Goal: Task Accomplishment & Management: Manage account settings

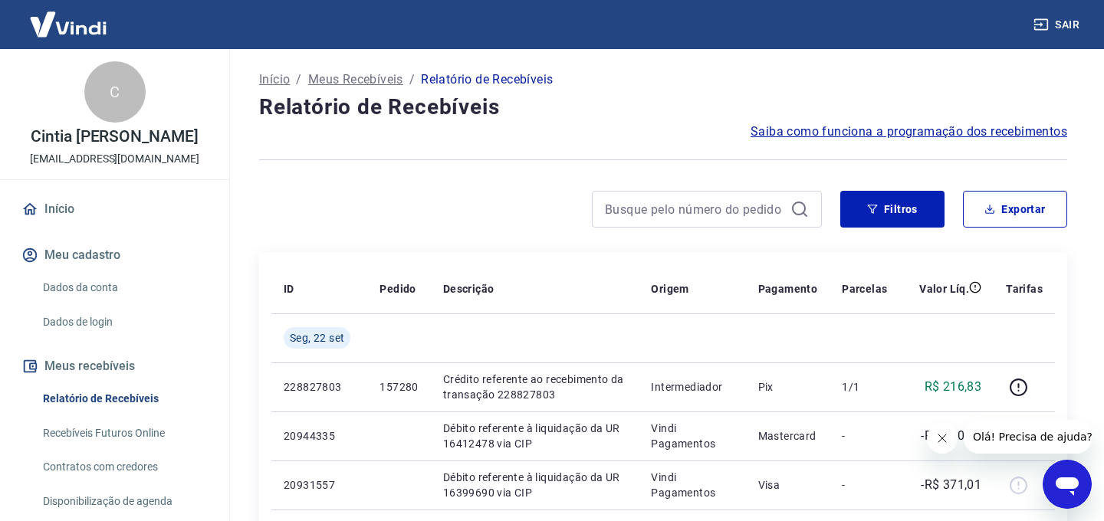
click at [829, 175] on div at bounding box center [663, 160] width 808 height 38
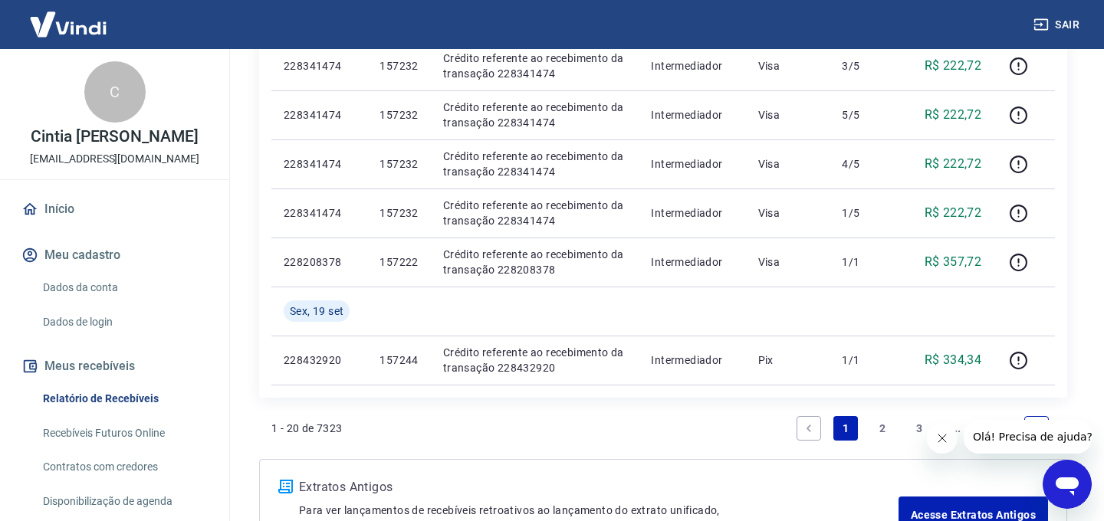
scroll to position [1112, 0]
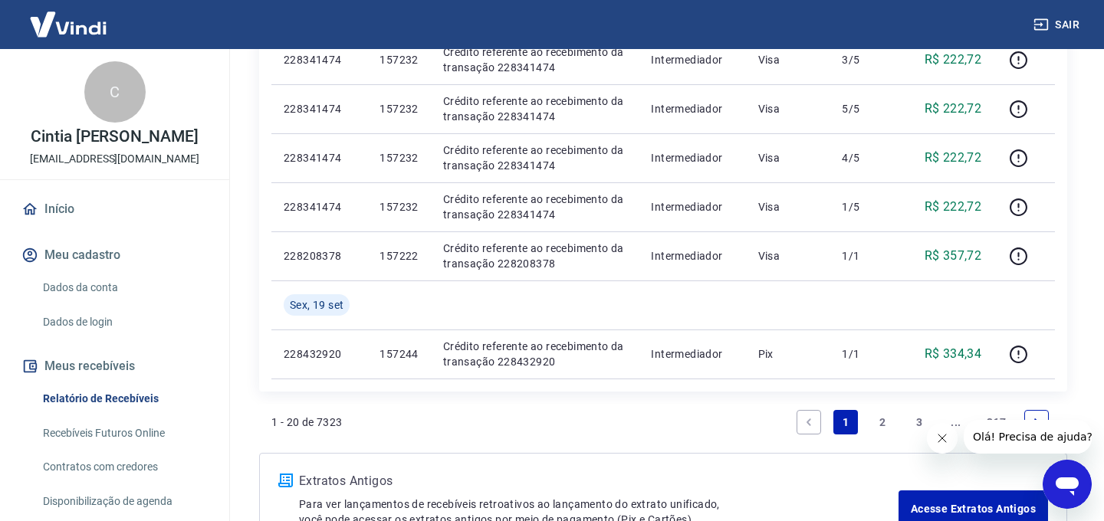
click at [874, 427] on link "2" at bounding box center [882, 422] width 25 height 25
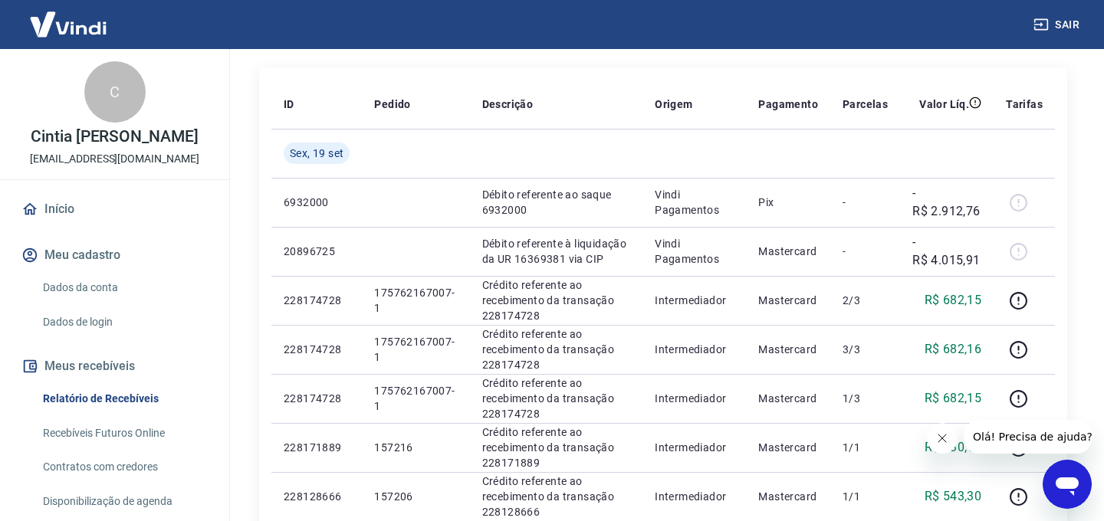
scroll to position [184, 0]
